Goal: Transaction & Acquisition: Purchase product/service

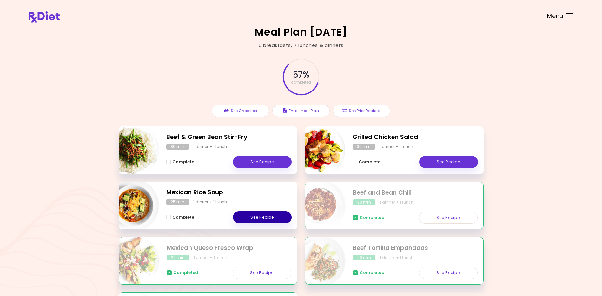
click at [267, 215] on link "See Recipe" at bounding box center [262, 217] width 59 height 12
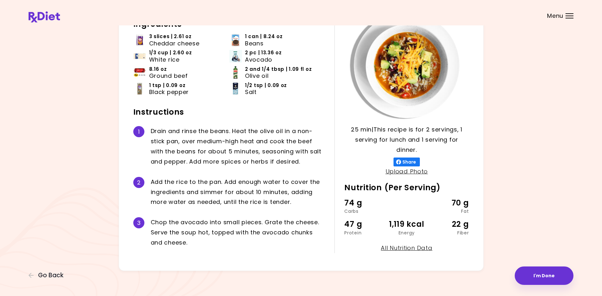
scroll to position [54, 0]
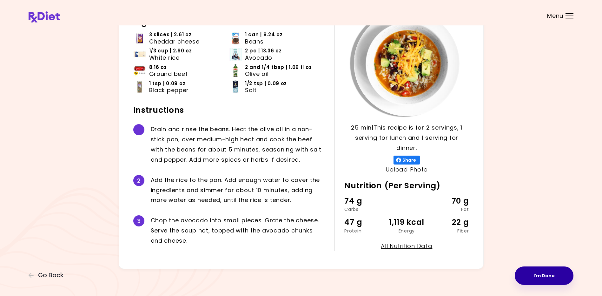
click at [539, 273] on button "I'm Done" at bounding box center [544, 275] width 59 height 18
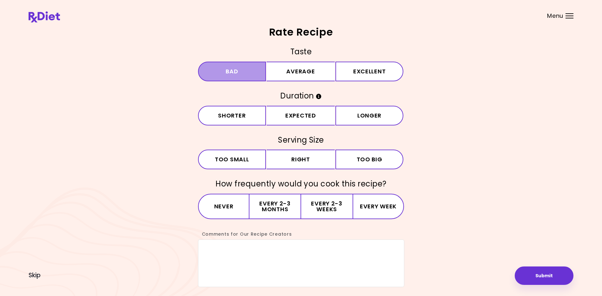
click at [228, 72] on button "Bad" at bounding box center [232, 72] width 68 height 20
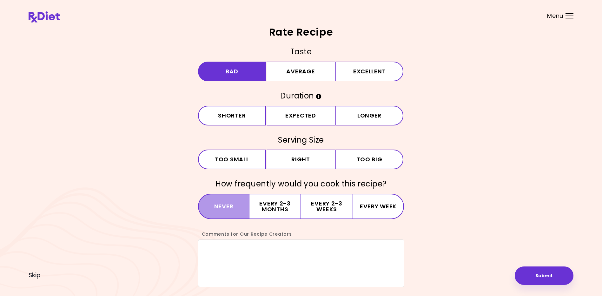
click at [221, 199] on button "Never" at bounding box center [224, 206] width 52 height 25
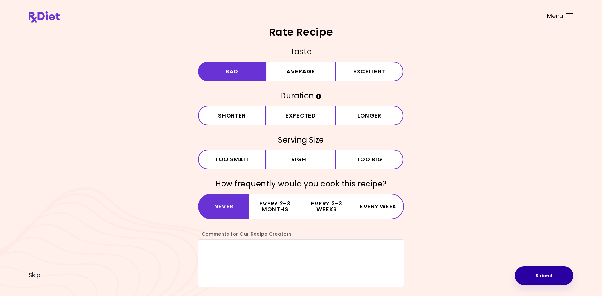
click at [539, 270] on button "Submit" at bounding box center [544, 275] width 59 height 18
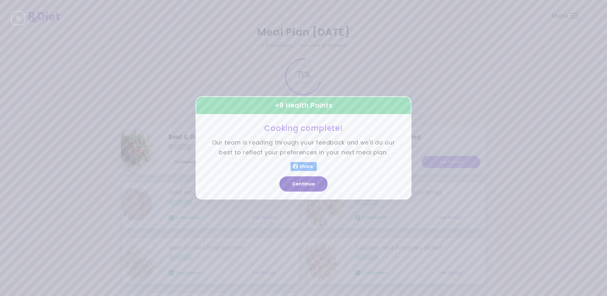
click at [308, 185] on button "Continue" at bounding box center [303, 183] width 48 height 15
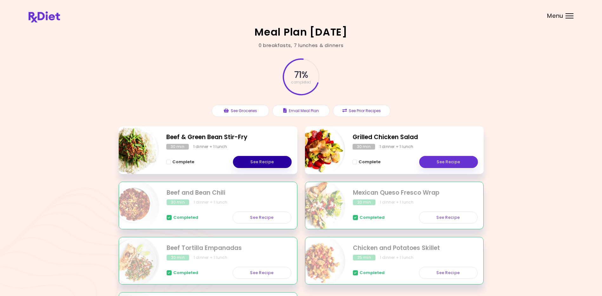
click at [264, 161] on link "See Recipe" at bounding box center [262, 162] width 59 height 12
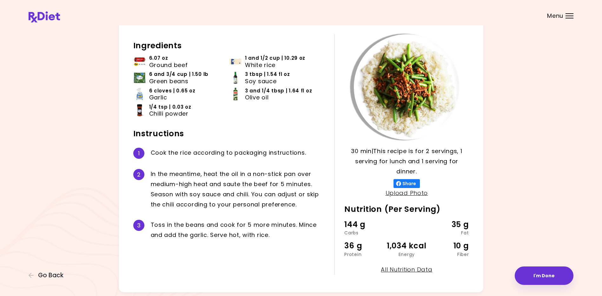
scroll to position [42, 0]
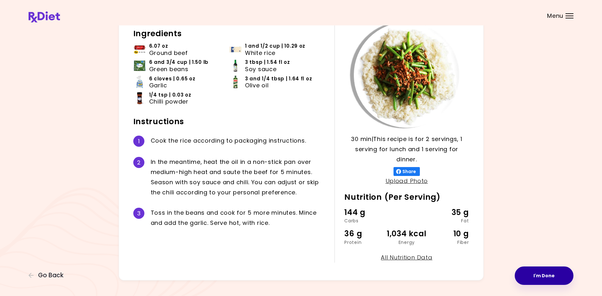
click at [548, 275] on button "I'm Done" at bounding box center [544, 275] width 59 height 18
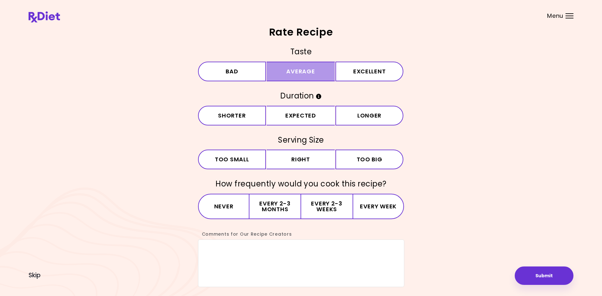
click at [313, 68] on button "Average" at bounding box center [301, 72] width 68 height 20
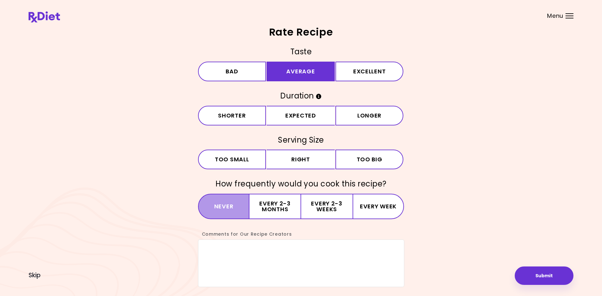
click at [231, 201] on button "Never" at bounding box center [224, 206] width 52 height 25
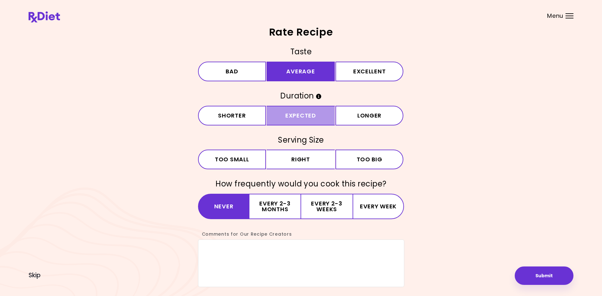
click at [311, 115] on button "Expected" at bounding box center [301, 116] width 68 height 20
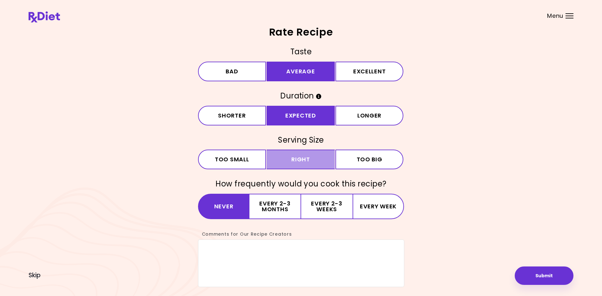
click at [299, 159] on button "Right" at bounding box center [301, 159] width 68 height 20
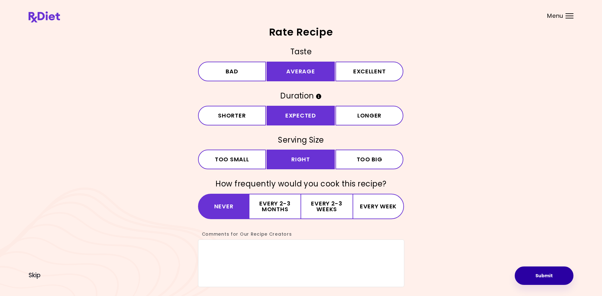
click at [542, 273] on button "Submit" at bounding box center [544, 275] width 59 height 18
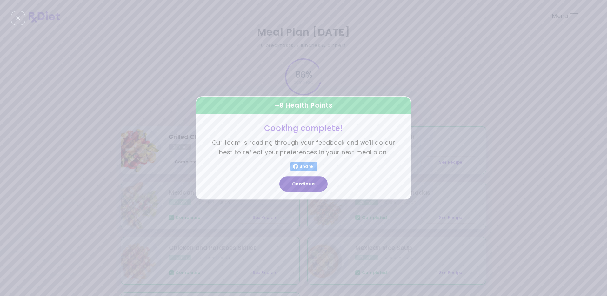
click at [314, 180] on button "Continue" at bounding box center [303, 183] width 48 height 15
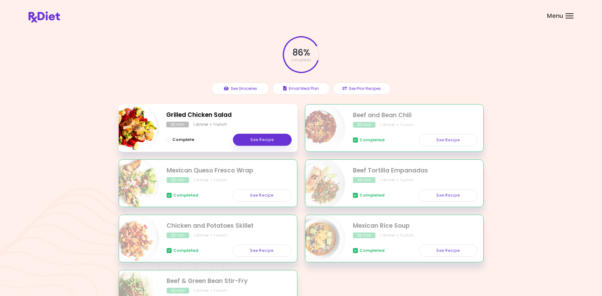
scroll to position [42, 0]
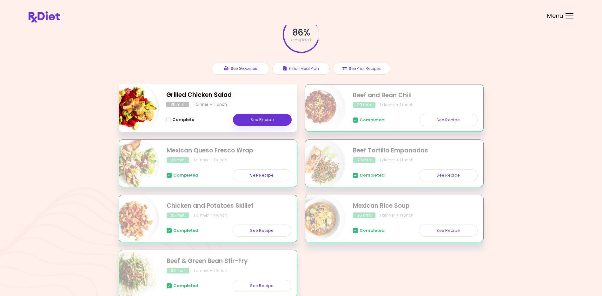
click at [560, 14] on span "Menu" at bounding box center [555, 16] width 16 height 6
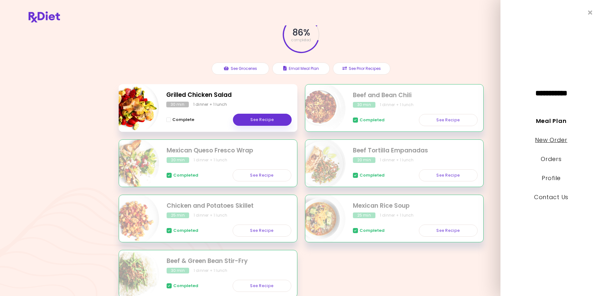
click at [550, 139] on link "New Order" at bounding box center [551, 140] width 32 height 8
select select "*"
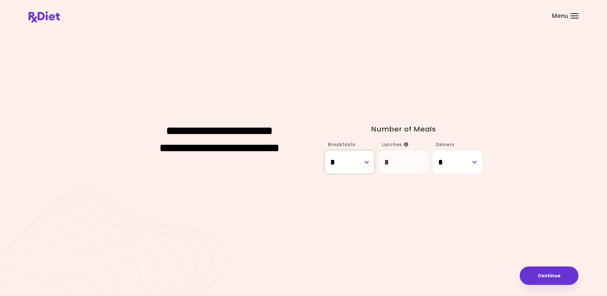
click at [367, 162] on select "* * *" at bounding box center [349, 162] width 51 height 24
click at [366, 162] on select "* * *" at bounding box center [349, 162] width 51 height 24
select select "*"
click at [324, 150] on select "* * *" at bounding box center [349, 162] width 51 height 24
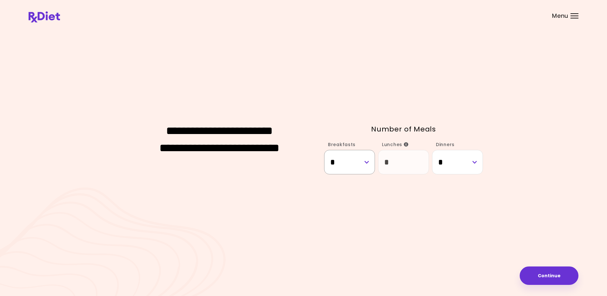
select select "*"
click at [367, 163] on select "* * *" at bounding box center [349, 162] width 51 height 24
select select "*"
click at [324, 150] on select "* * *" at bounding box center [349, 162] width 51 height 24
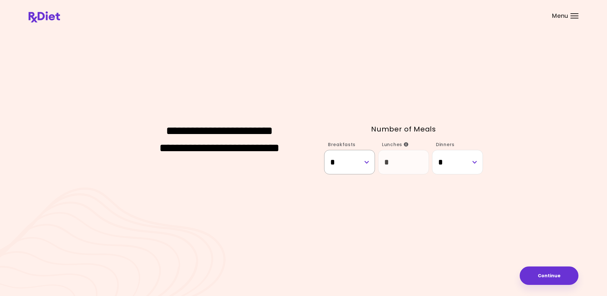
select select "*"
click at [557, 276] on button "Continue" at bounding box center [548, 275] width 59 height 18
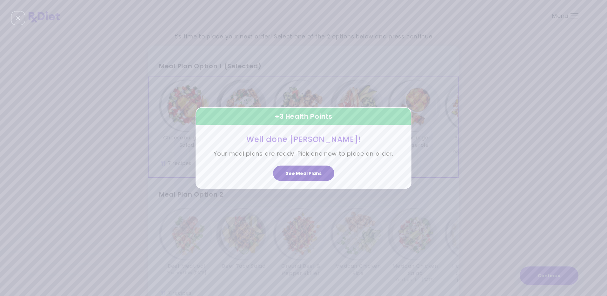
click at [316, 171] on button "See Meal Plans" at bounding box center [303, 172] width 61 height 15
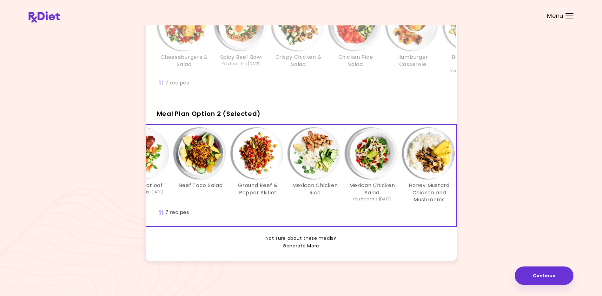
scroll to position [0, 42]
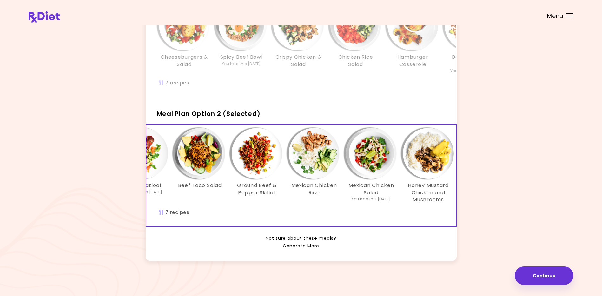
click at [313, 250] on link "Generate More" at bounding box center [301, 246] width 36 height 8
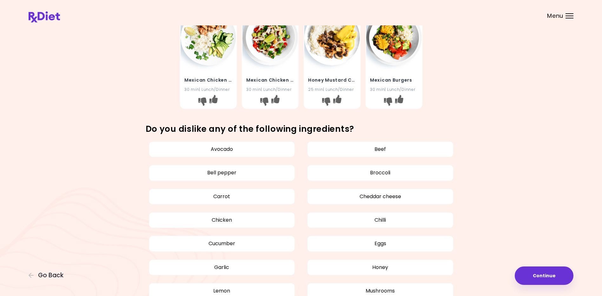
scroll to position [254, 0]
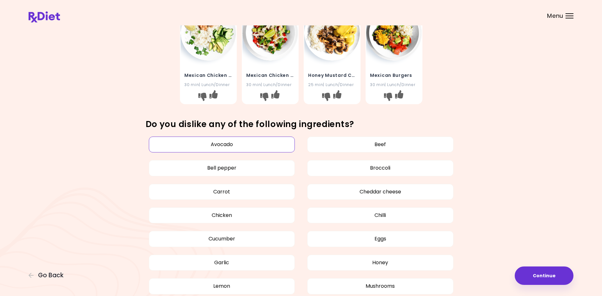
click at [212, 143] on button "Avocado" at bounding box center [222, 144] width 146 height 16
click at [217, 192] on button "Carrot" at bounding box center [222, 192] width 146 height 16
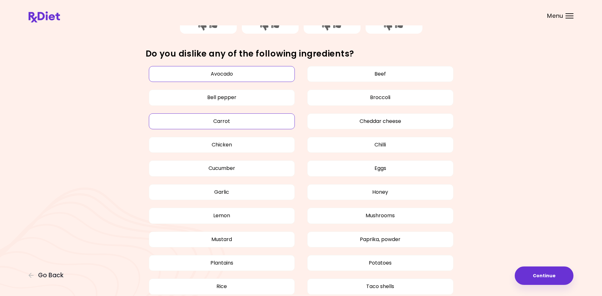
scroll to position [339, 0]
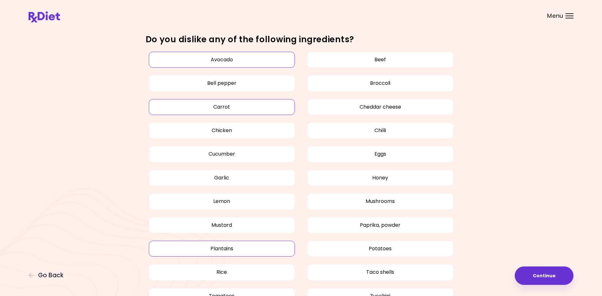
click at [213, 246] on button "Plantains" at bounding box center [222, 249] width 146 height 16
click at [213, 271] on button "Rice" at bounding box center [222, 272] width 146 height 16
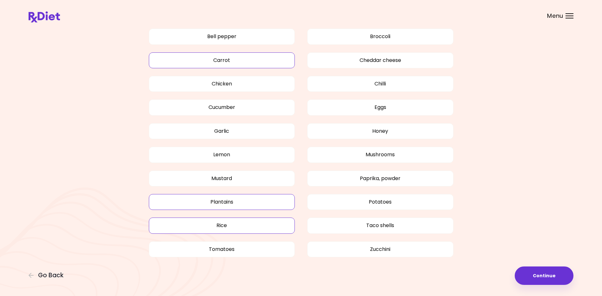
scroll to position [343, 0]
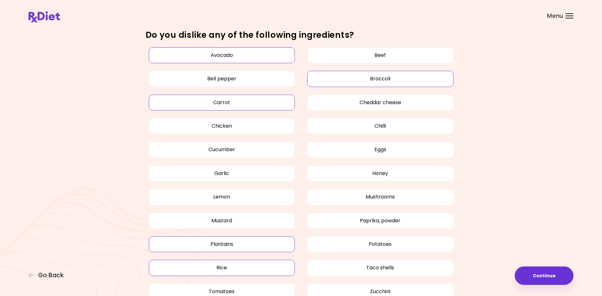
click at [397, 78] on button "Broccoli" at bounding box center [380, 79] width 146 height 16
click at [390, 124] on button "Chilli" at bounding box center [380, 126] width 146 height 16
click at [388, 268] on button "Taco shells" at bounding box center [380, 268] width 146 height 16
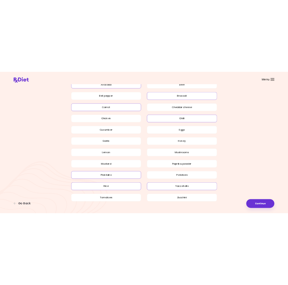
scroll to position [385, 0]
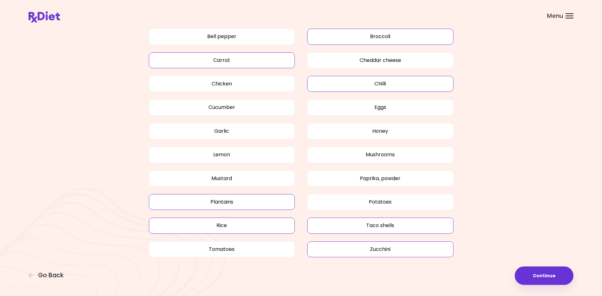
click at [399, 248] on button "Zucchini" at bounding box center [380, 249] width 146 height 16
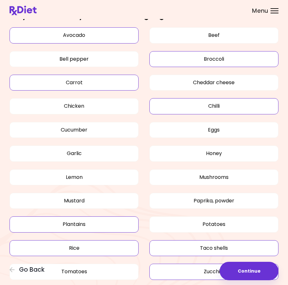
scroll to position [446, 0]
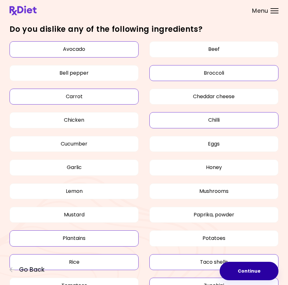
click at [248, 269] on button "Continue" at bounding box center [248, 270] width 59 height 18
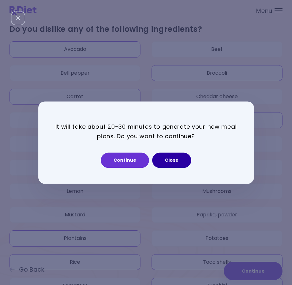
click at [172, 157] on button "Close" at bounding box center [171, 159] width 39 height 15
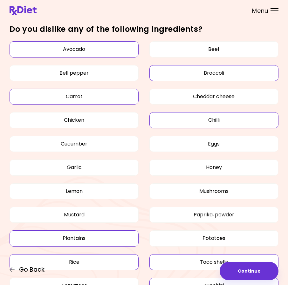
click at [29, 269] on span "Go Back" at bounding box center [31, 269] width 25 height 7
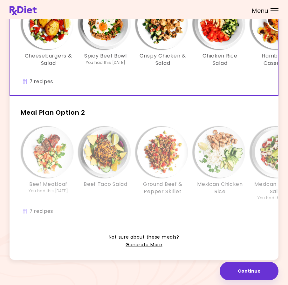
scroll to position [93, 0]
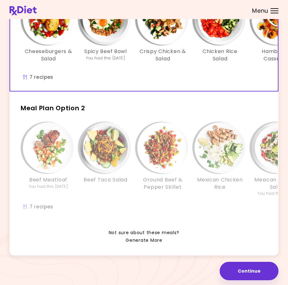
click at [148, 239] on link "Generate More" at bounding box center [143, 240] width 36 height 8
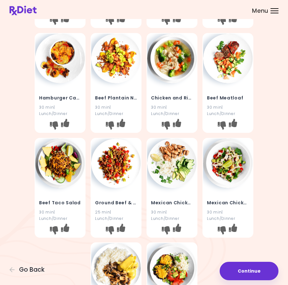
scroll to position [127, 0]
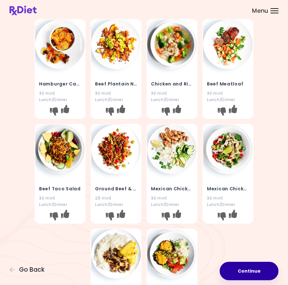
click at [249, 273] on button "Continue" at bounding box center [248, 270] width 59 height 18
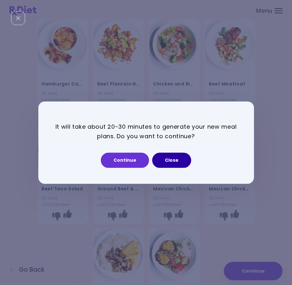
click at [171, 162] on button "Close" at bounding box center [171, 159] width 39 height 15
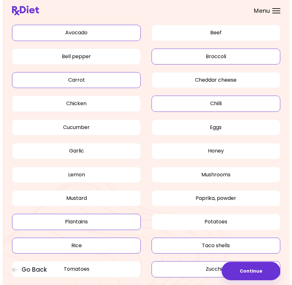
scroll to position [488, 0]
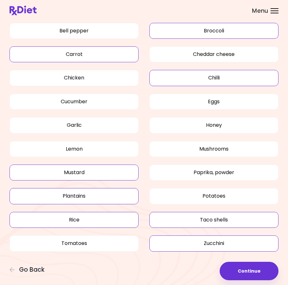
click at [96, 174] on button "Mustard" at bounding box center [74, 172] width 129 height 16
click at [247, 270] on button "Continue" at bounding box center [248, 270] width 59 height 18
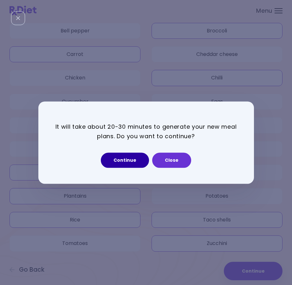
click at [126, 160] on button "Continue" at bounding box center [125, 159] width 48 height 15
select select "*"
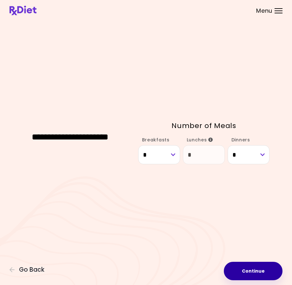
click at [255, 270] on button "Continue" at bounding box center [253, 270] width 59 height 18
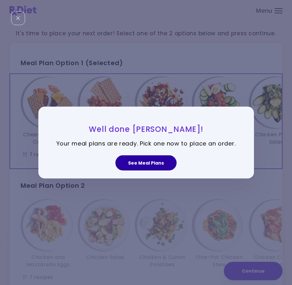
click at [151, 166] on button "See Meal Plans" at bounding box center [146, 162] width 61 height 15
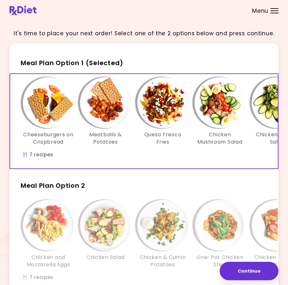
click at [108, 242] on img "Info - Chicken Salad - Meal Plan Option 2" at bounding box center [105, 225] width 51 height 51
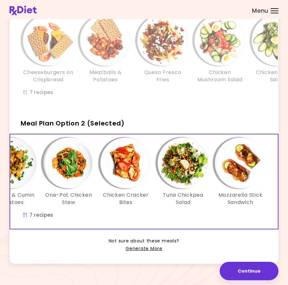
scroll to position [80, 0]
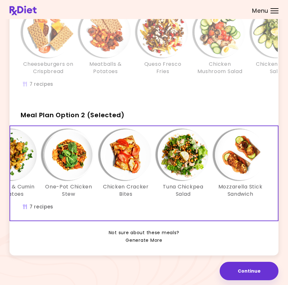
click at [159, 240] on link "Generate More" at bounding box center [143, 240] width 36 height 8
